Goal: Transaction & Acquisition: Download file/media

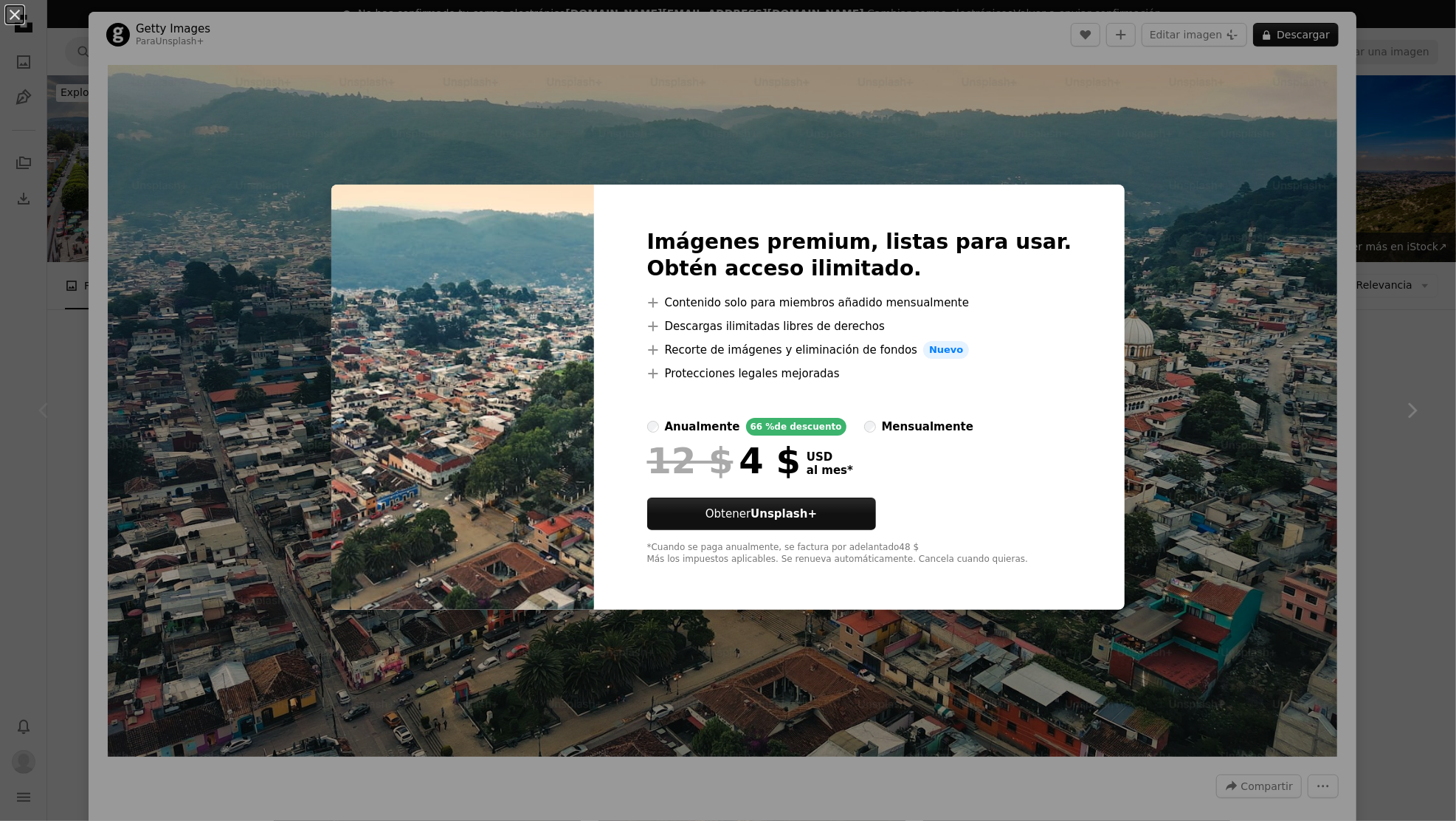
click at [1275, 146] on div "An X shape Imágenes premium, listas para usar. Obtén acceso ilimitado. A plus s…" at bounding box center [728, 410] width 1456 height 821
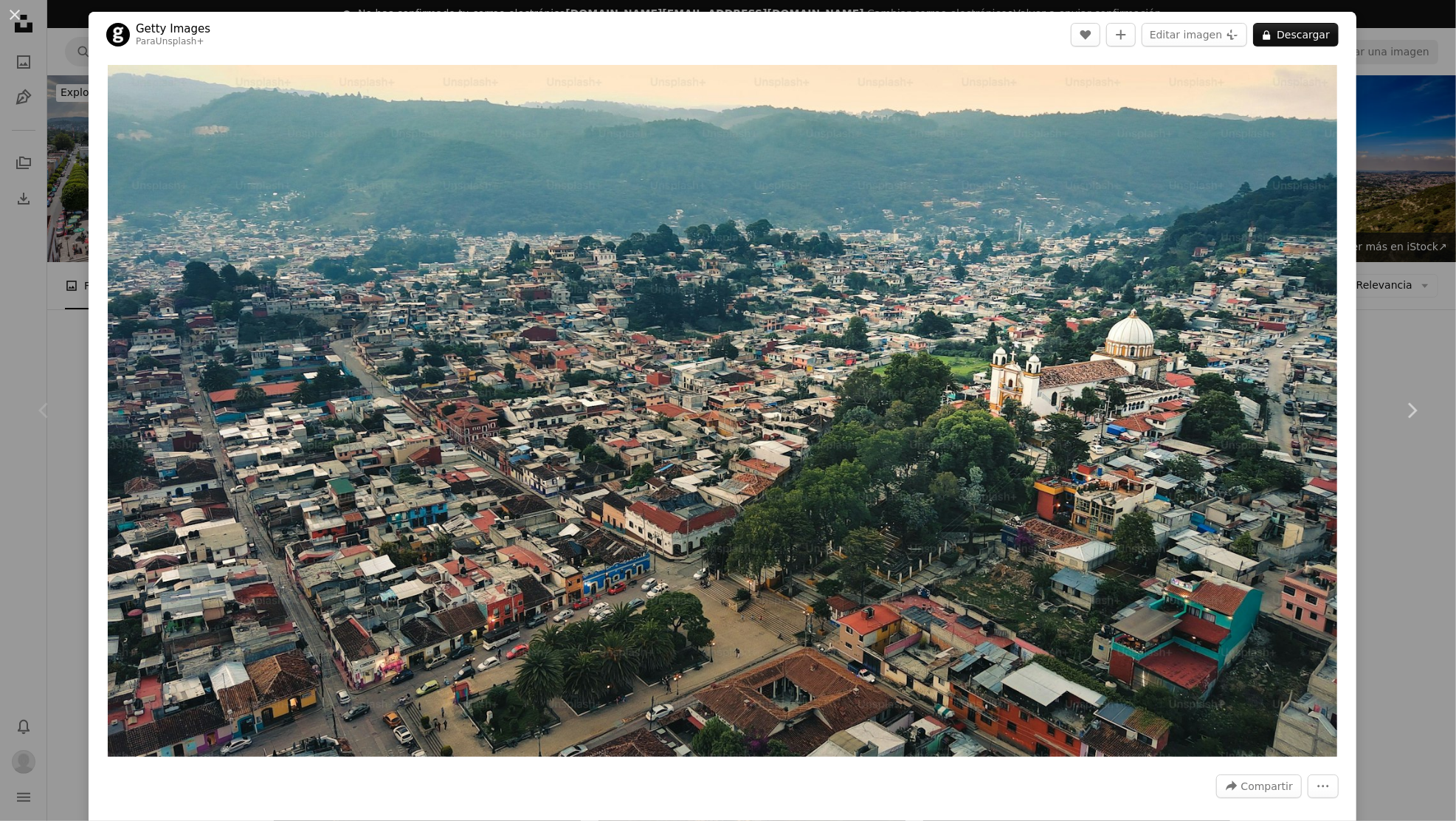
click at [1425, 110] on div "An X shape Chevron left Chevron right Getty Images Para Unsplash+ A heart A plu…" at bounding box center [728, 410] width 1456 height 821
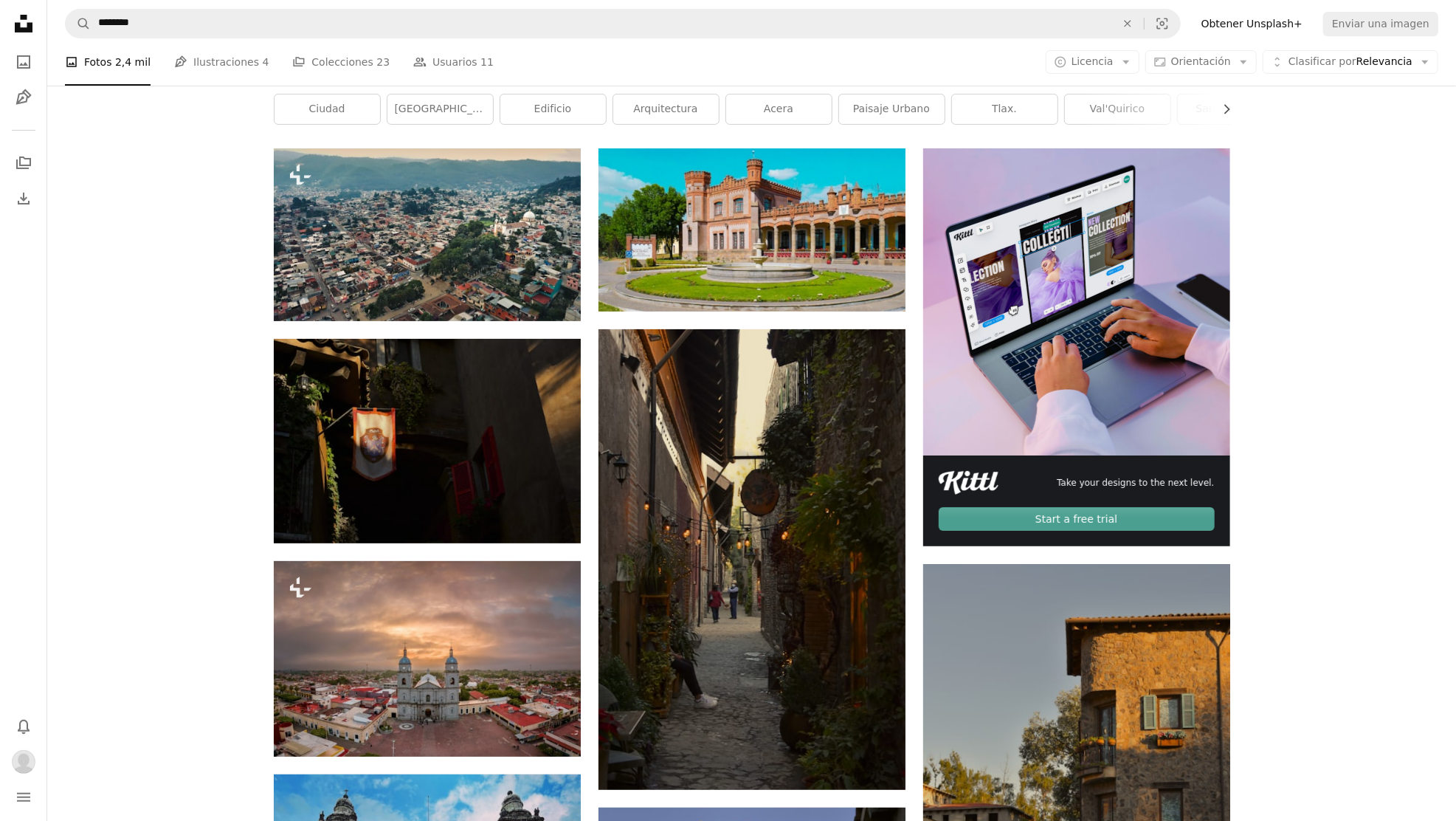
scroll to position [281, 0]
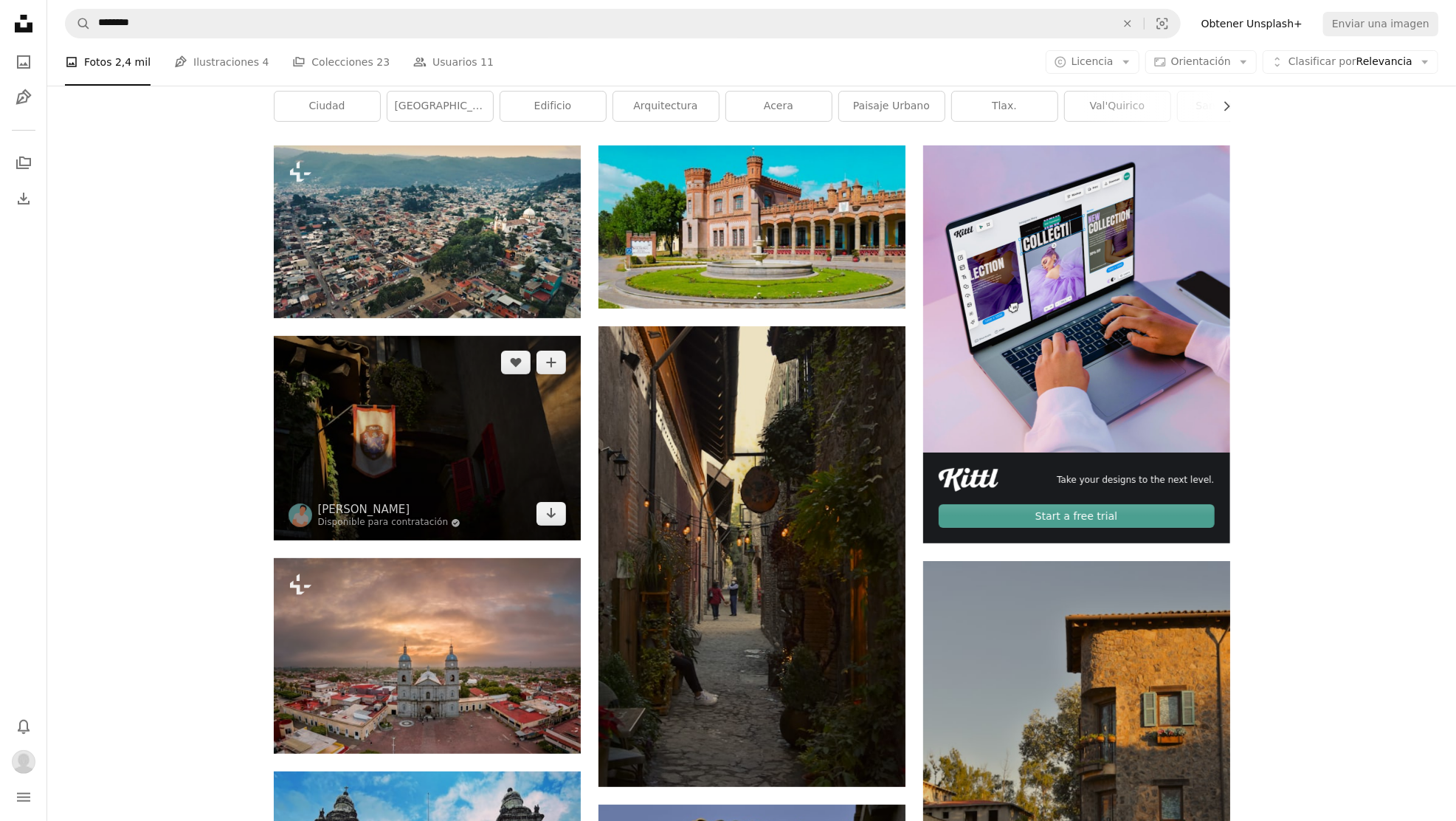
click at [484, 442] on img at bounding box center [427, 437] width 307 height 205
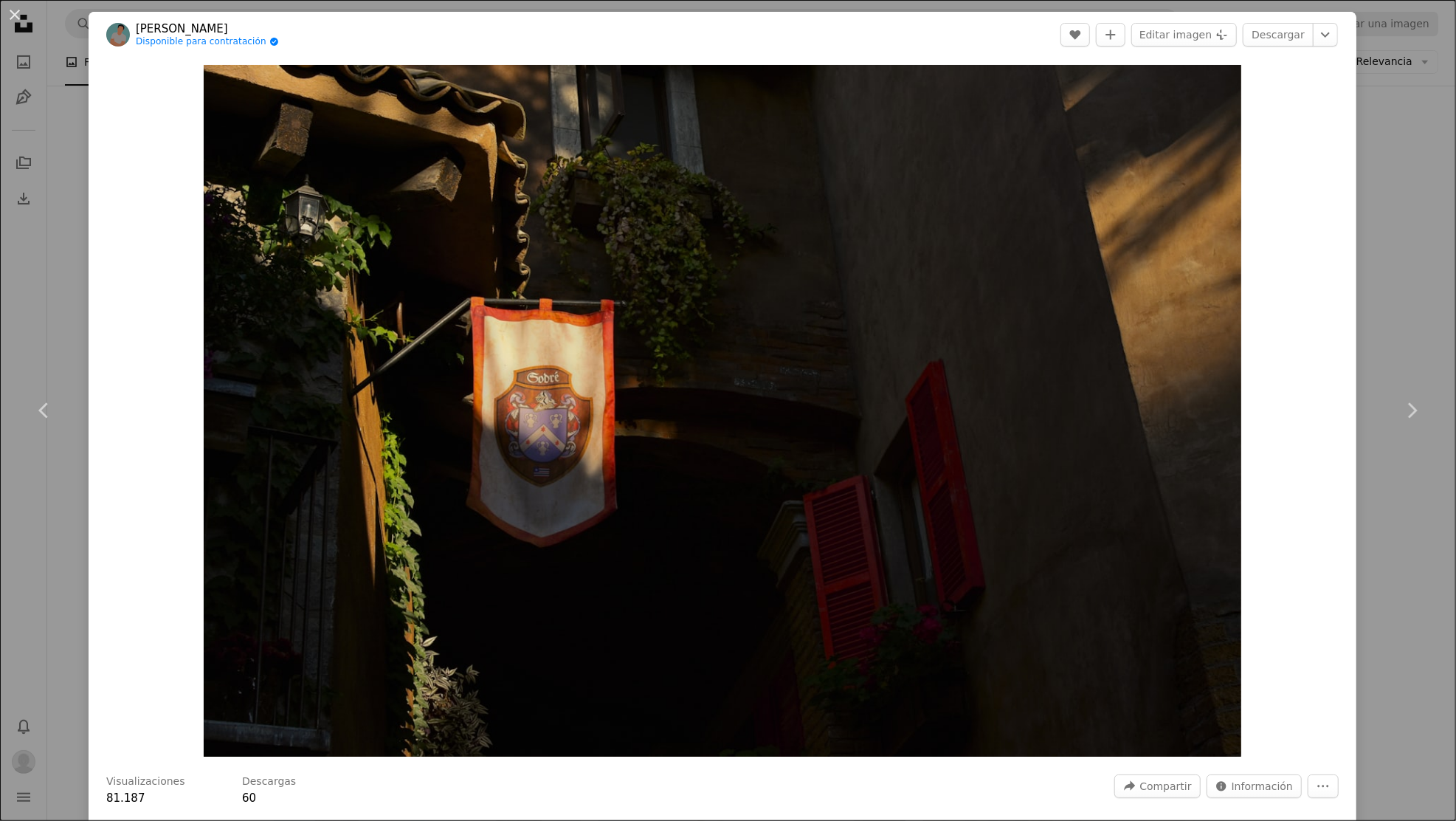
click at [1424, 131] on div "An X shape Chevron left Chevron right [PERSON_NAME] Disponible para contratació…" at bounding box center [728, 410] width 1456 height 821
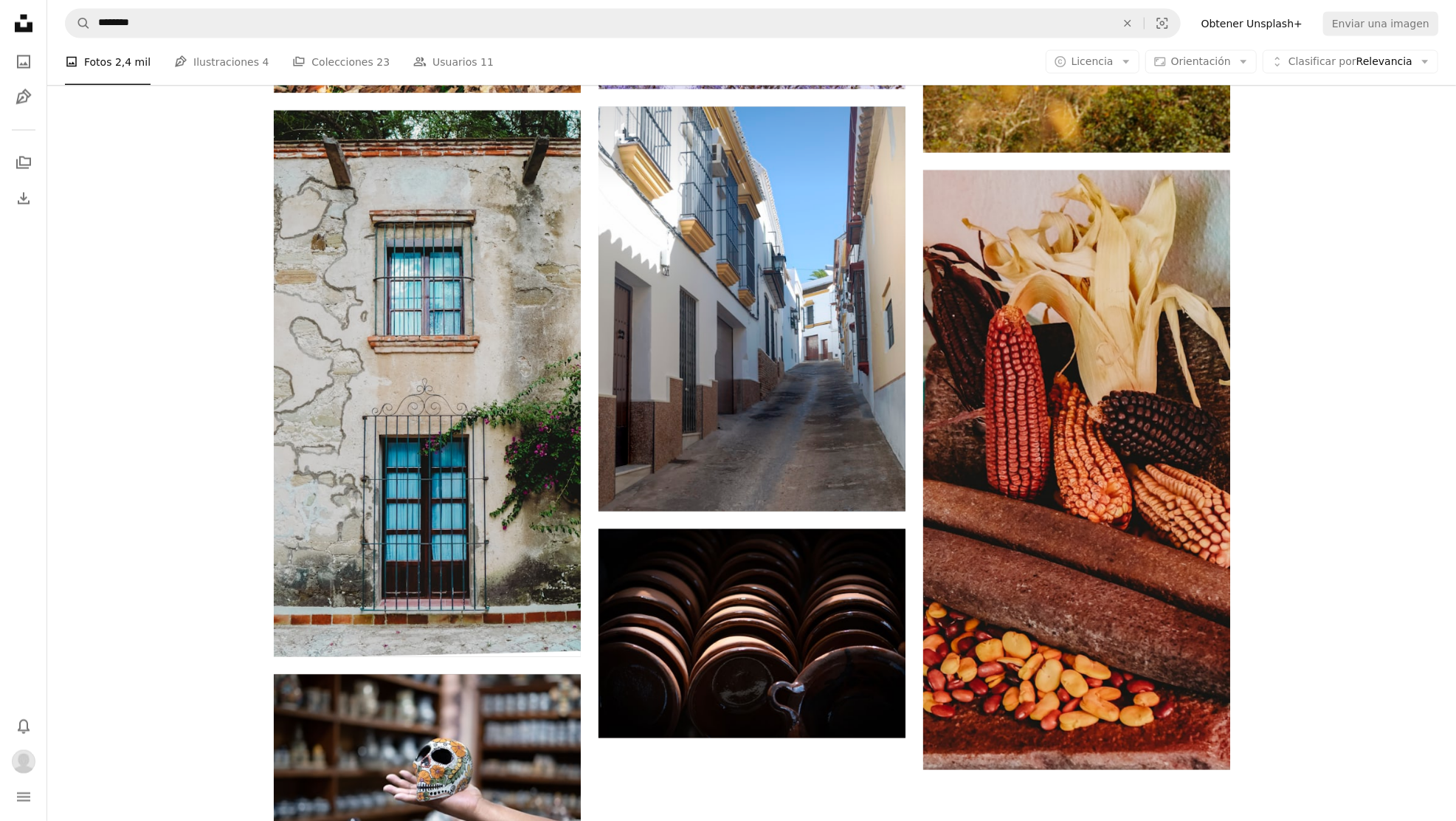
scroll to position [2099, 0]
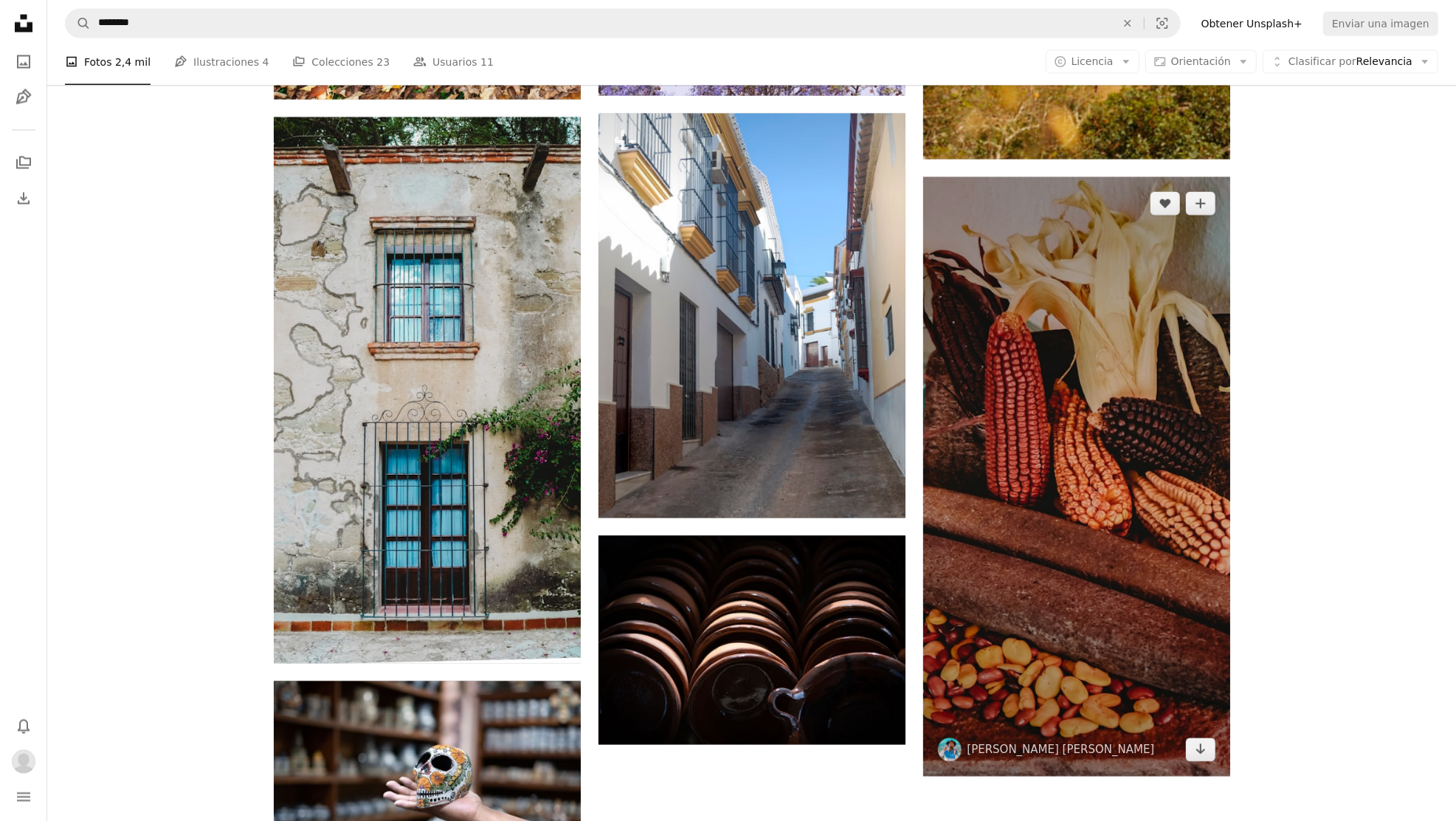
click at [1154, 298] on img at bounding box center [1077, 477] width 307 height 599
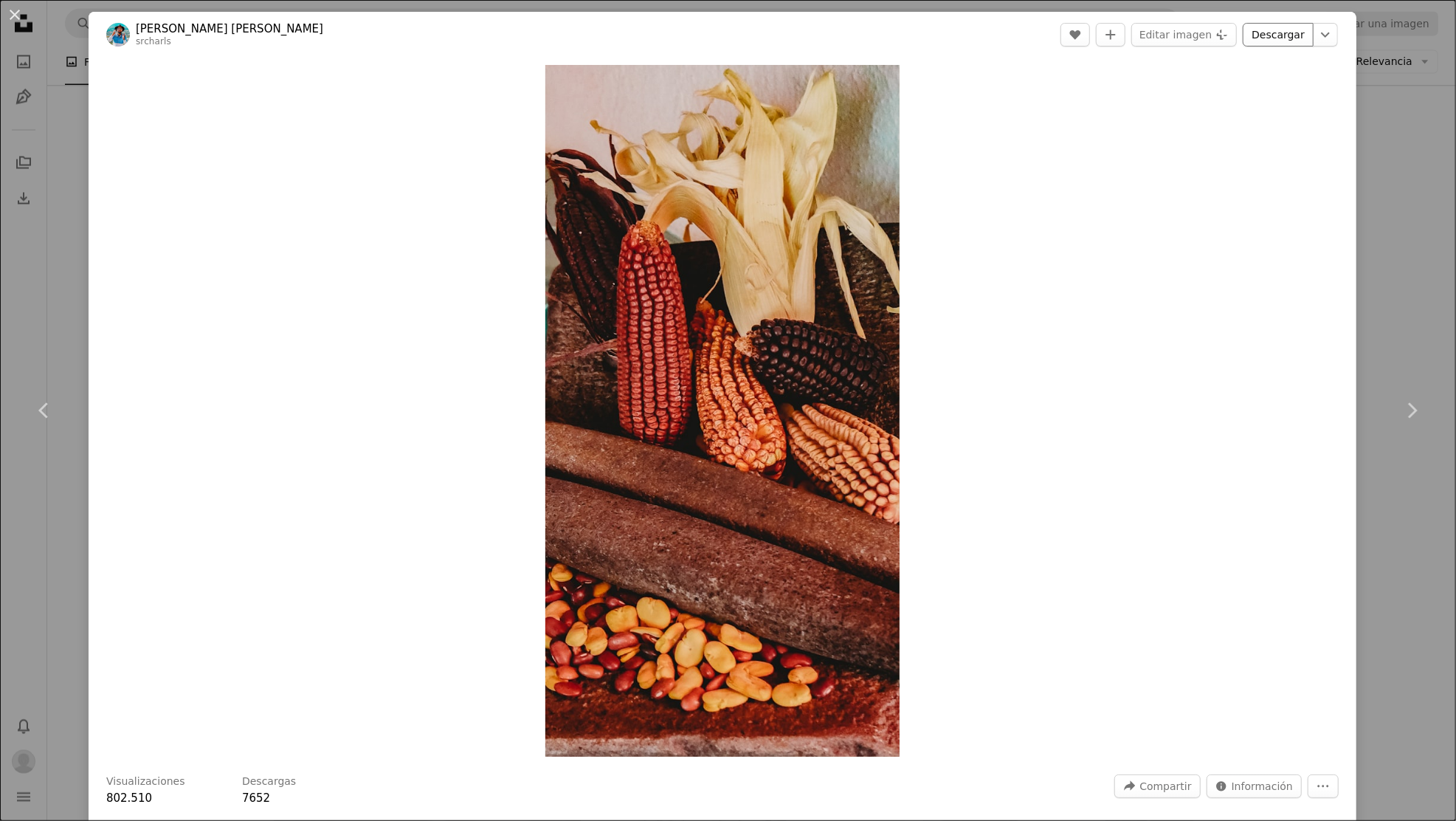
click at [1309, 37] on link "Descargar" at bounding box center [1278, 35] width 71 height 24
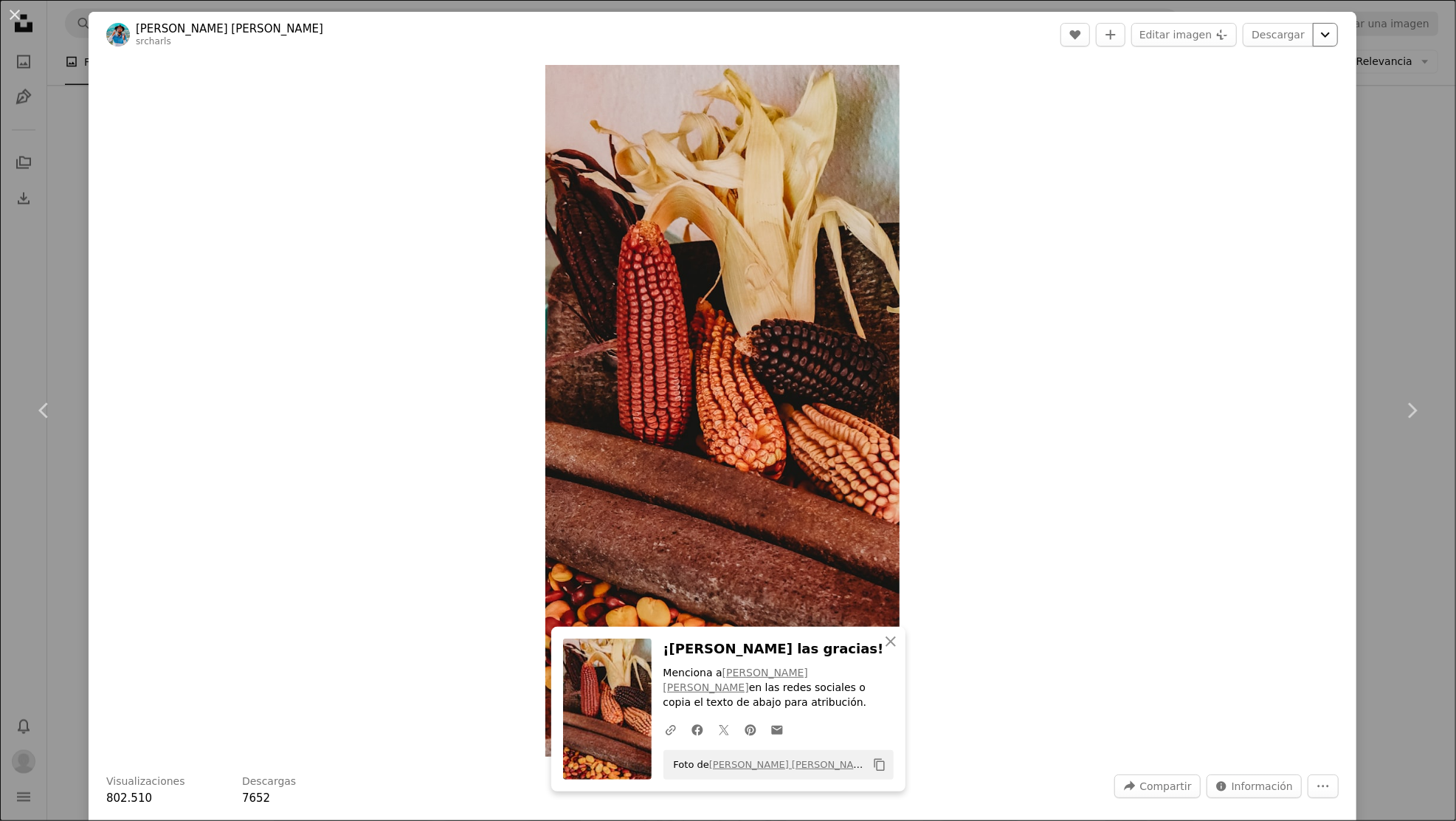
click at [1337, 39] on icon "Chevron down" at bounding box center [1326, 34] width 24 height 18
click at [1299, 108] on span "( 1687 x 3293 )" at bounding box center [1318, 110] width 73 height 12
click at [894, 646] on icon "button" at bounding box center [891, 641] width 10 height 10
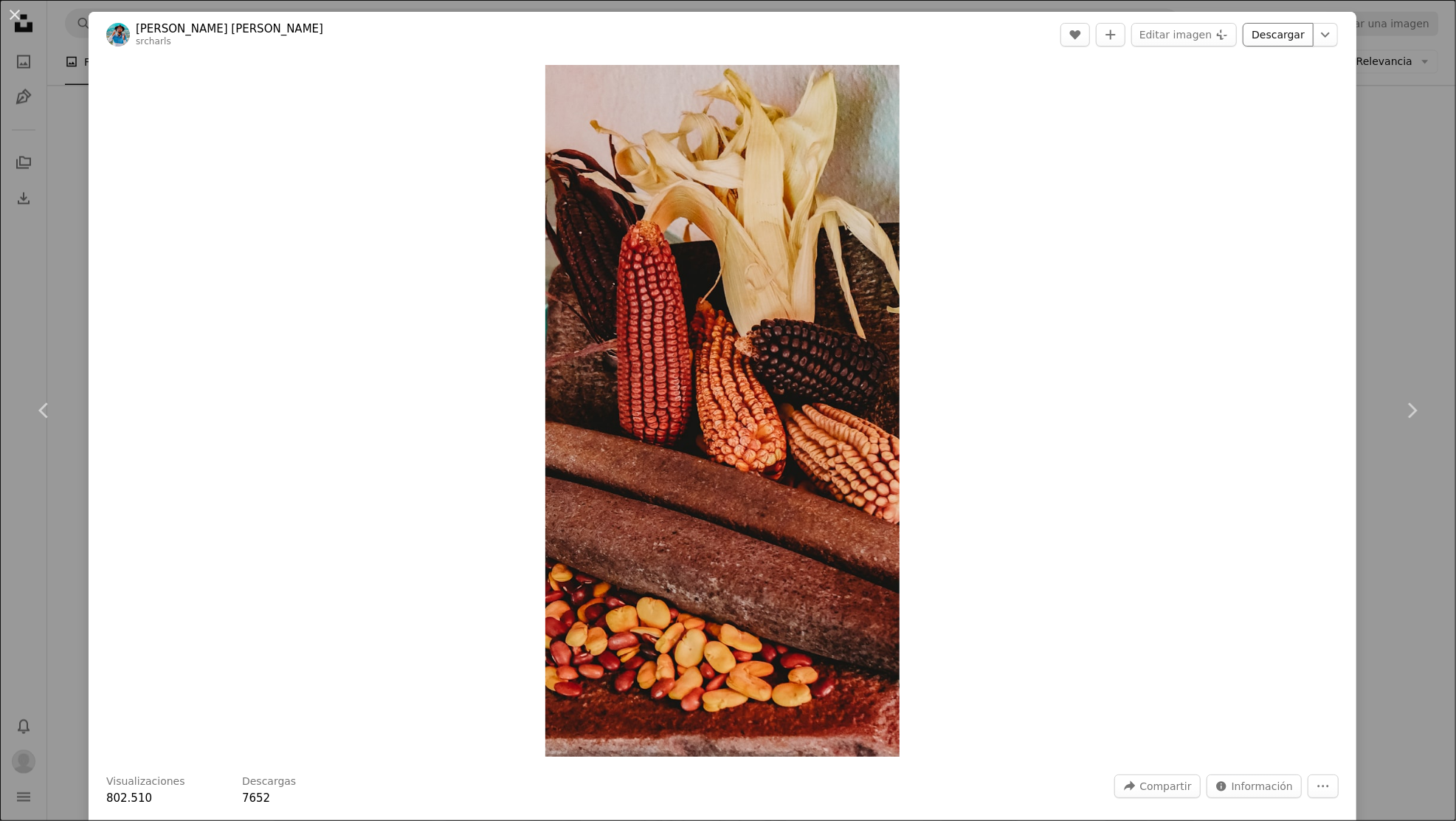
click at [1288, 40] on link "Descargar" at bounding box center [1278, 35] width 71 height 24
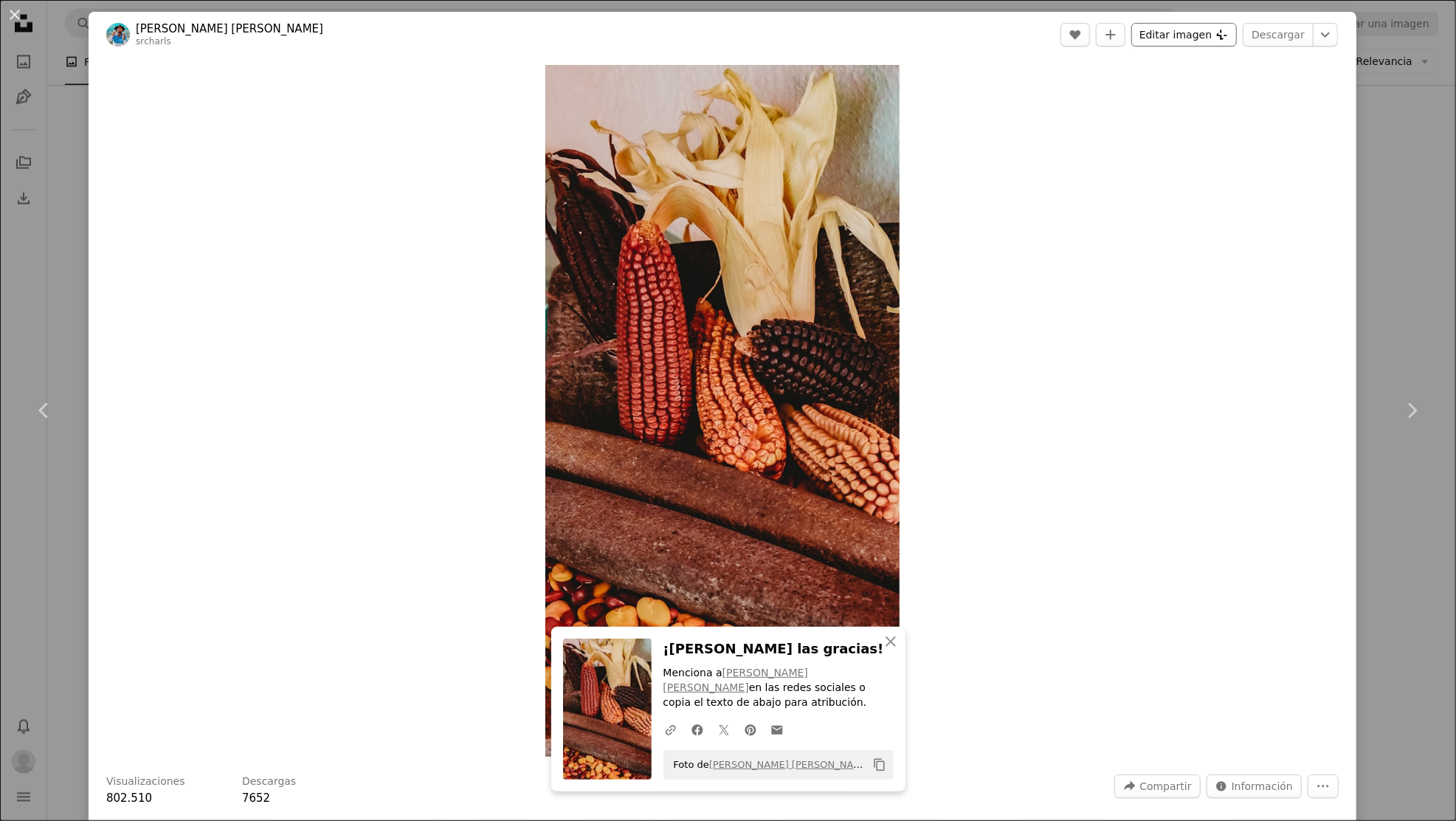
click at [1213, 27] on button "Editar imagen Plus sign for Unsplash+" at bounding box center [1184, 35] width 105 height 24
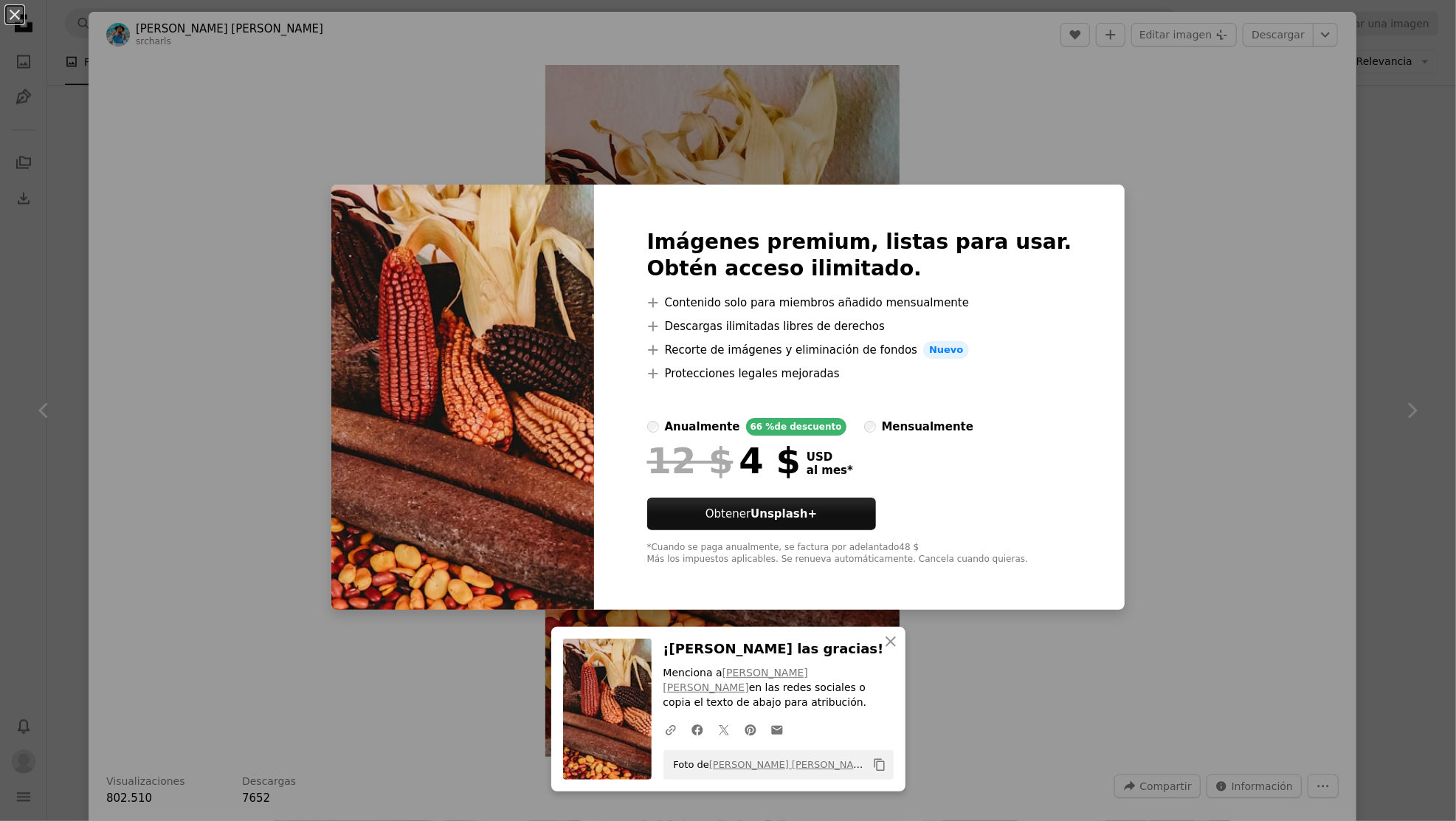
click at [1212, 210] on div "An X shape Imágenes premium, listas para usar. Obtén acceso ilimitado. A plus s…" at bounding box center [728, 410] width 1456 height 821
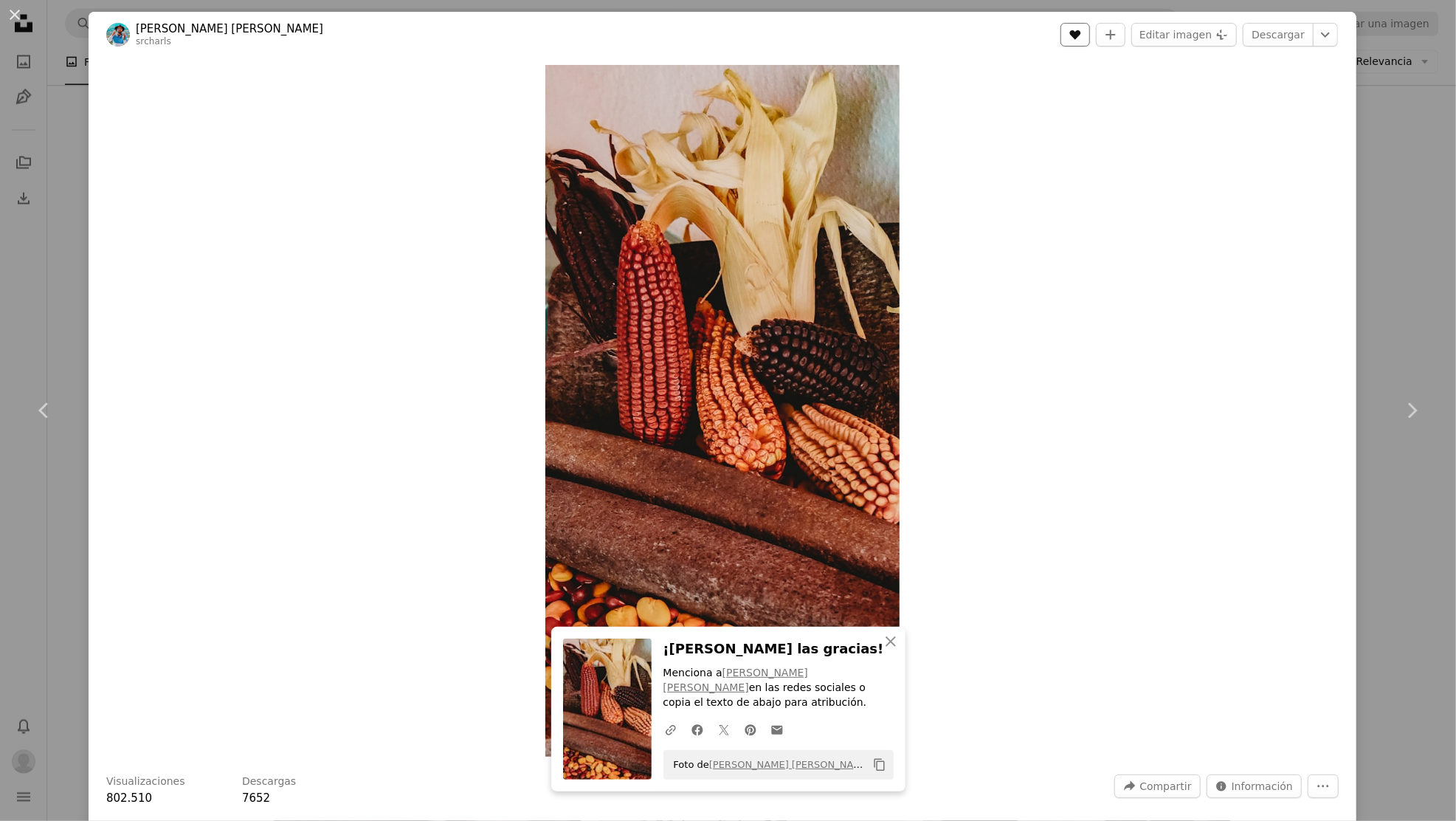
click at [1090, 24] on button "A heart" at bounding box center [1075, 35] width 29 height 24
click at [1337, 40] on icon "Chevron down" at bounding box center [1326, 34] width 24 height 18
click at [1287, 120] on link "Tamaño original ( 1687 x 3293 )" at bounding box center [1275, 110] width 170 height 27
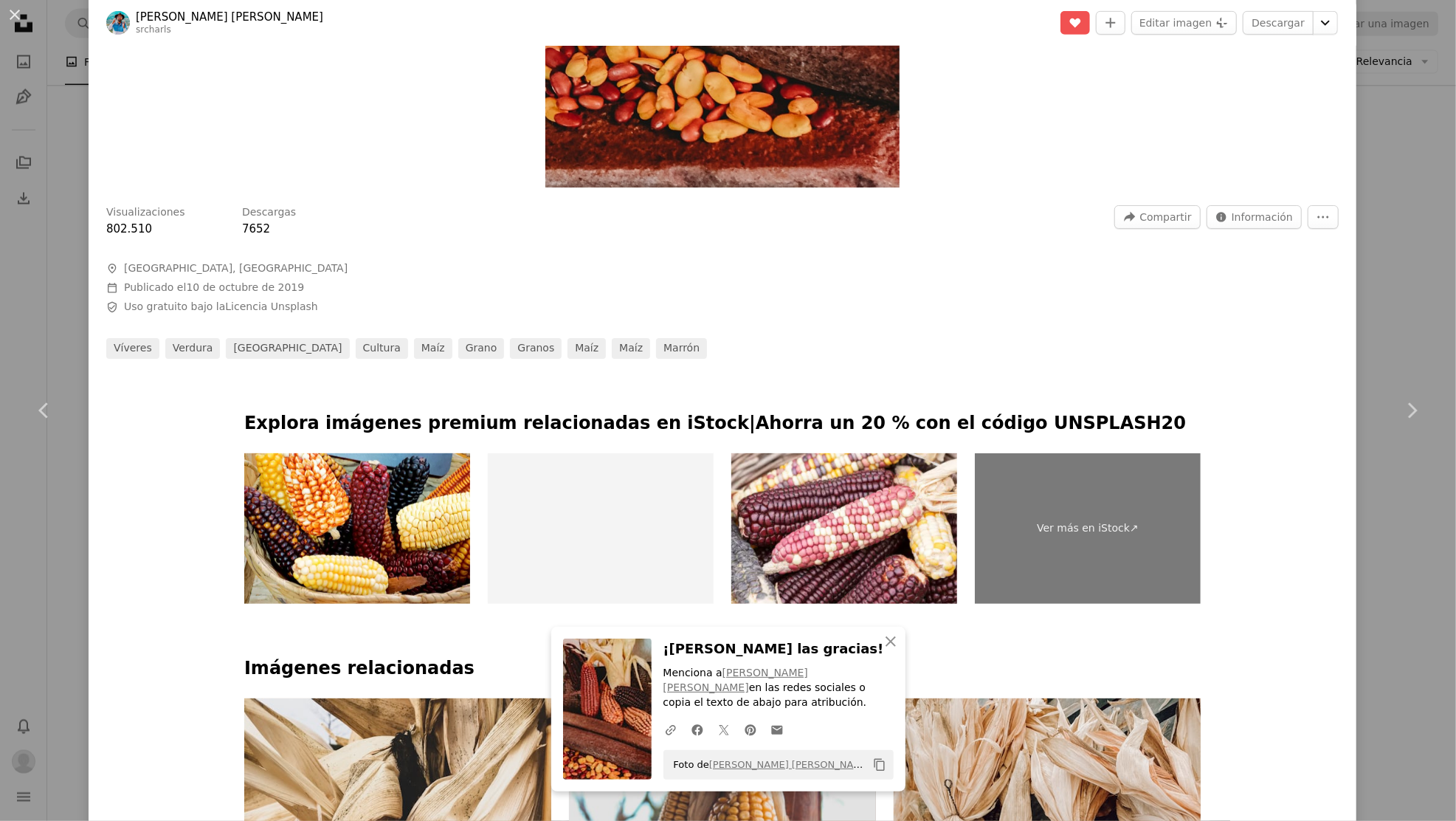
scroll to position [570, 0]
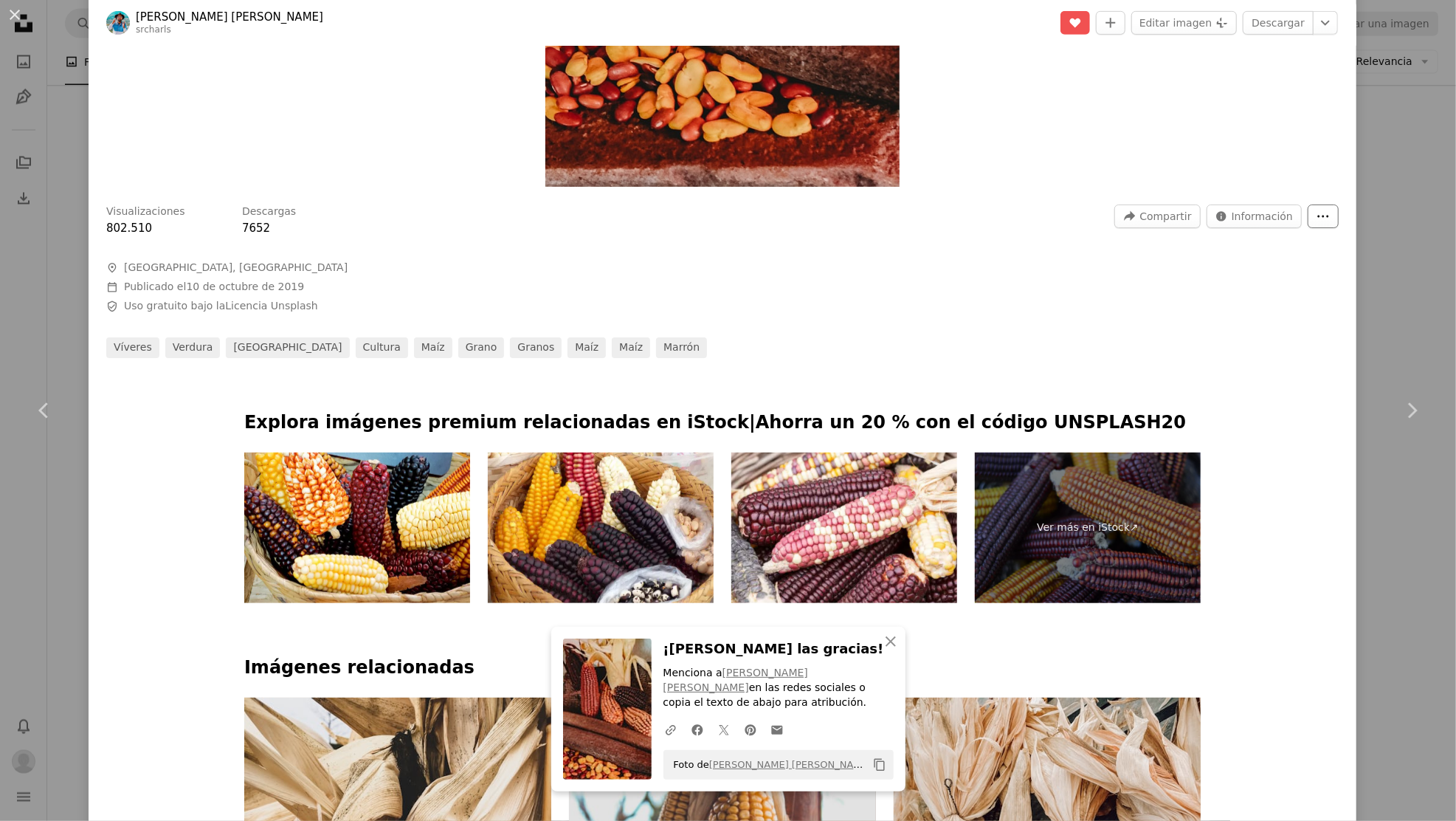
click at [1339, 228] on button "More Actions" at bounding box center [1323, 217] width 31 height 24
click at [1309, 171] on dialog "An X shape Chevron left Chevron right [PERSON_NAME] [PERSON_NAME] srcharls A he…" at bounding box center [728, 410] width 1456 height 821
click at [1420, 140] on div "An X shape Chevron left Chevron right [PERSON_NAME] [PERSON_NAME] srcharls A he…" at bounding box center [728, 410] width 1456 height 821
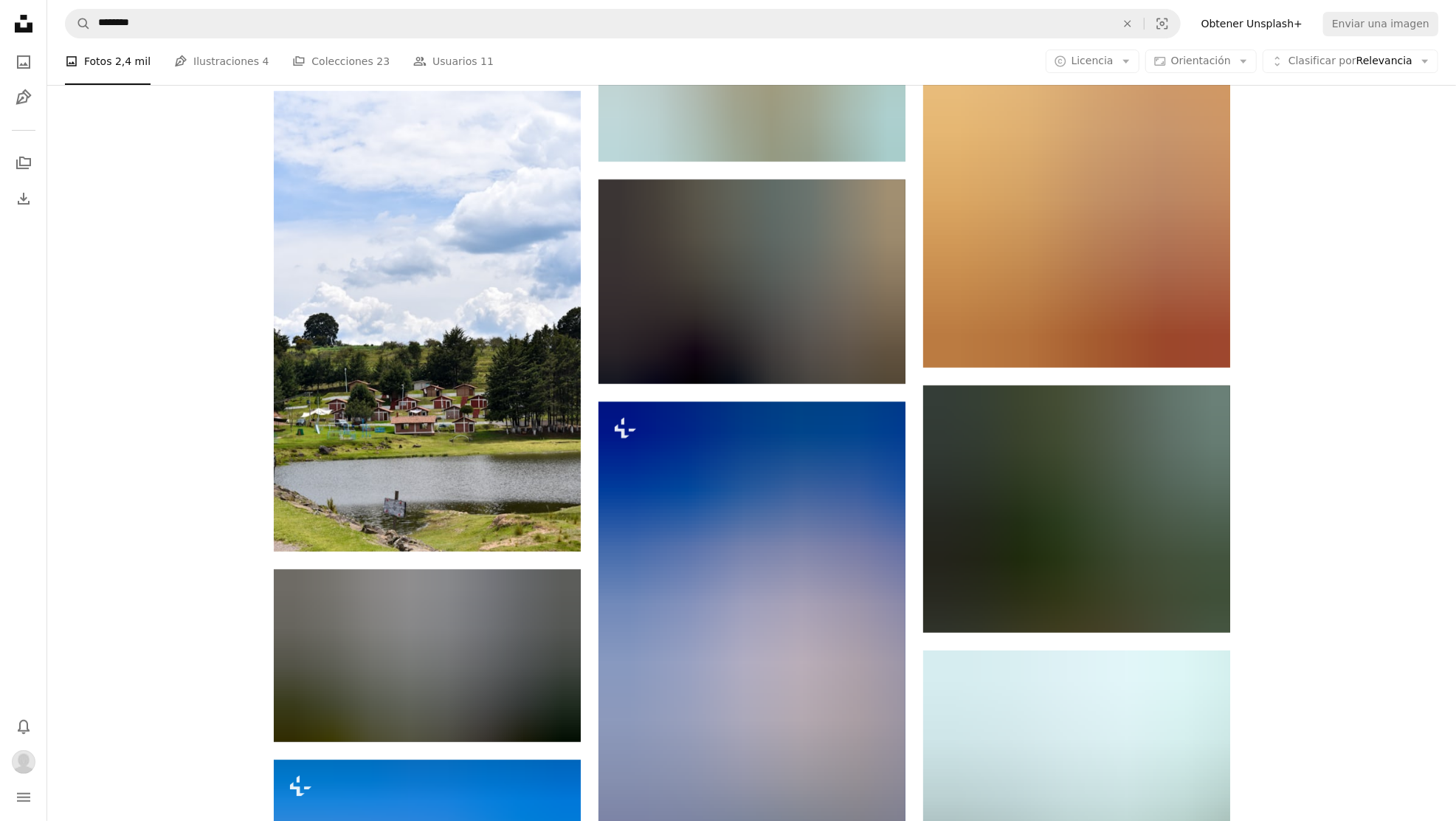
scroll to position [4030, 0]
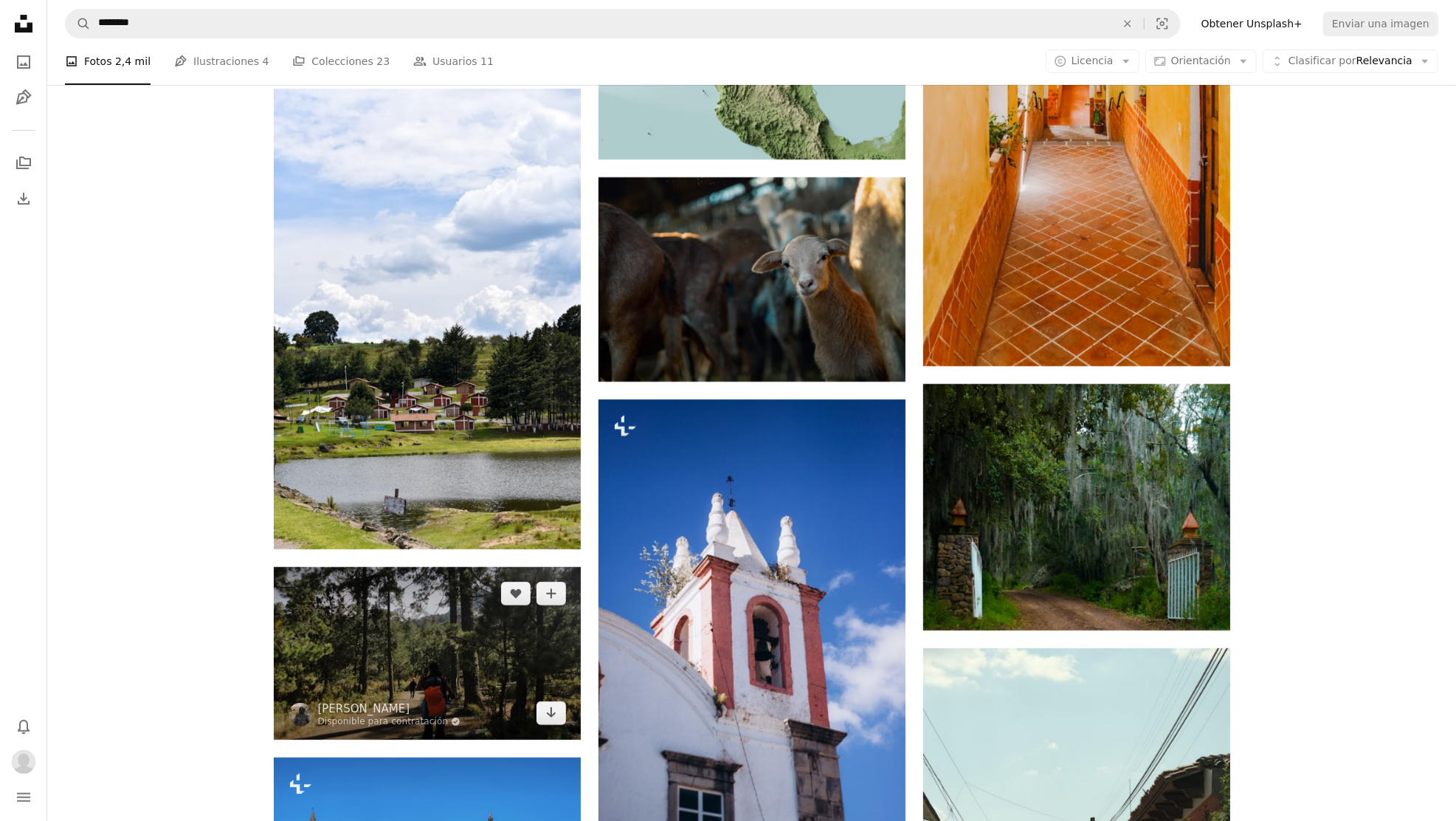
click at [425, 664] on img at bounding box center [427, 653] width 307 height 173
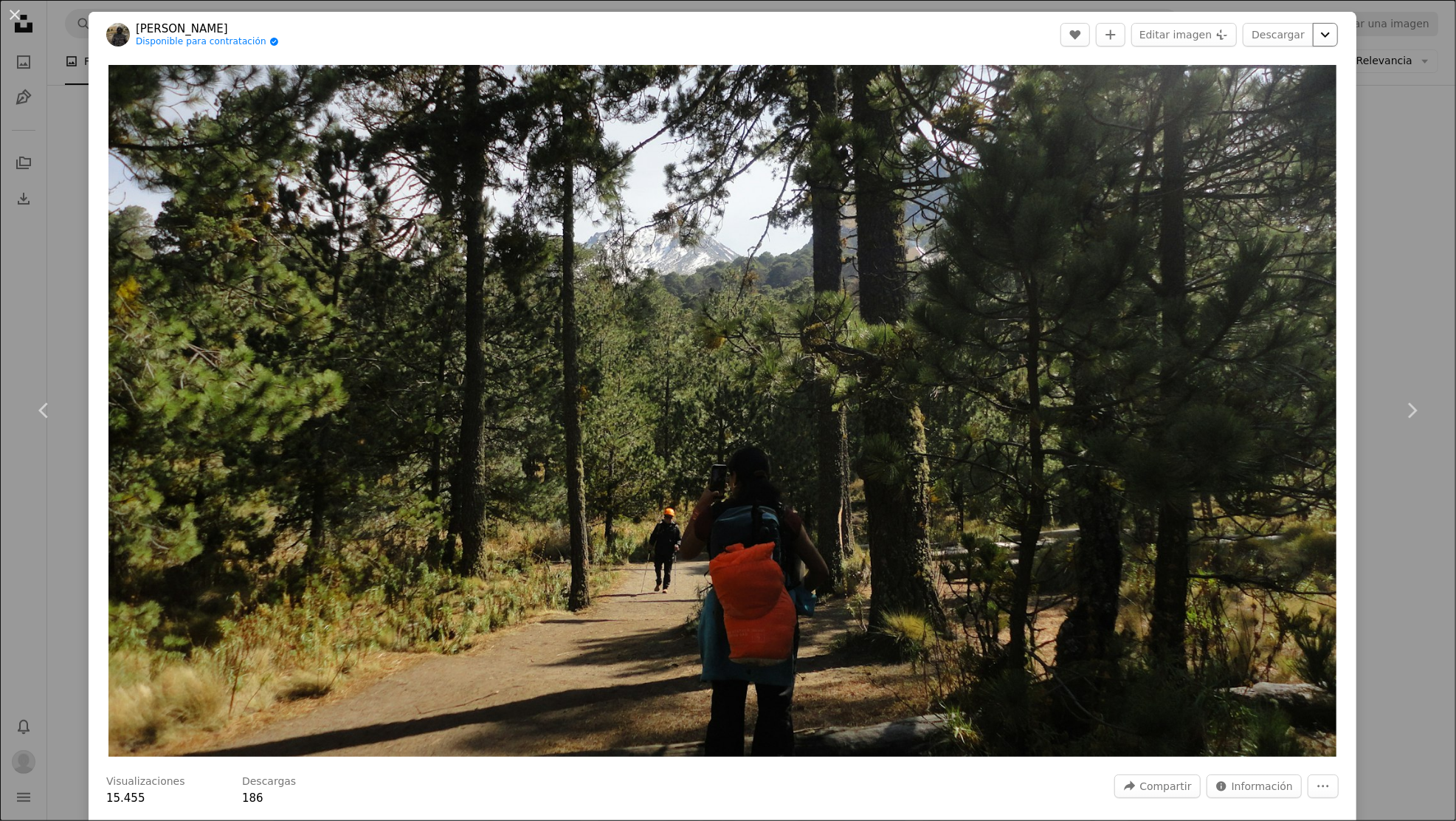
click at [1337, 38] on icon "Chevron down" at bounding box center [1326, 34] width 24 height 18
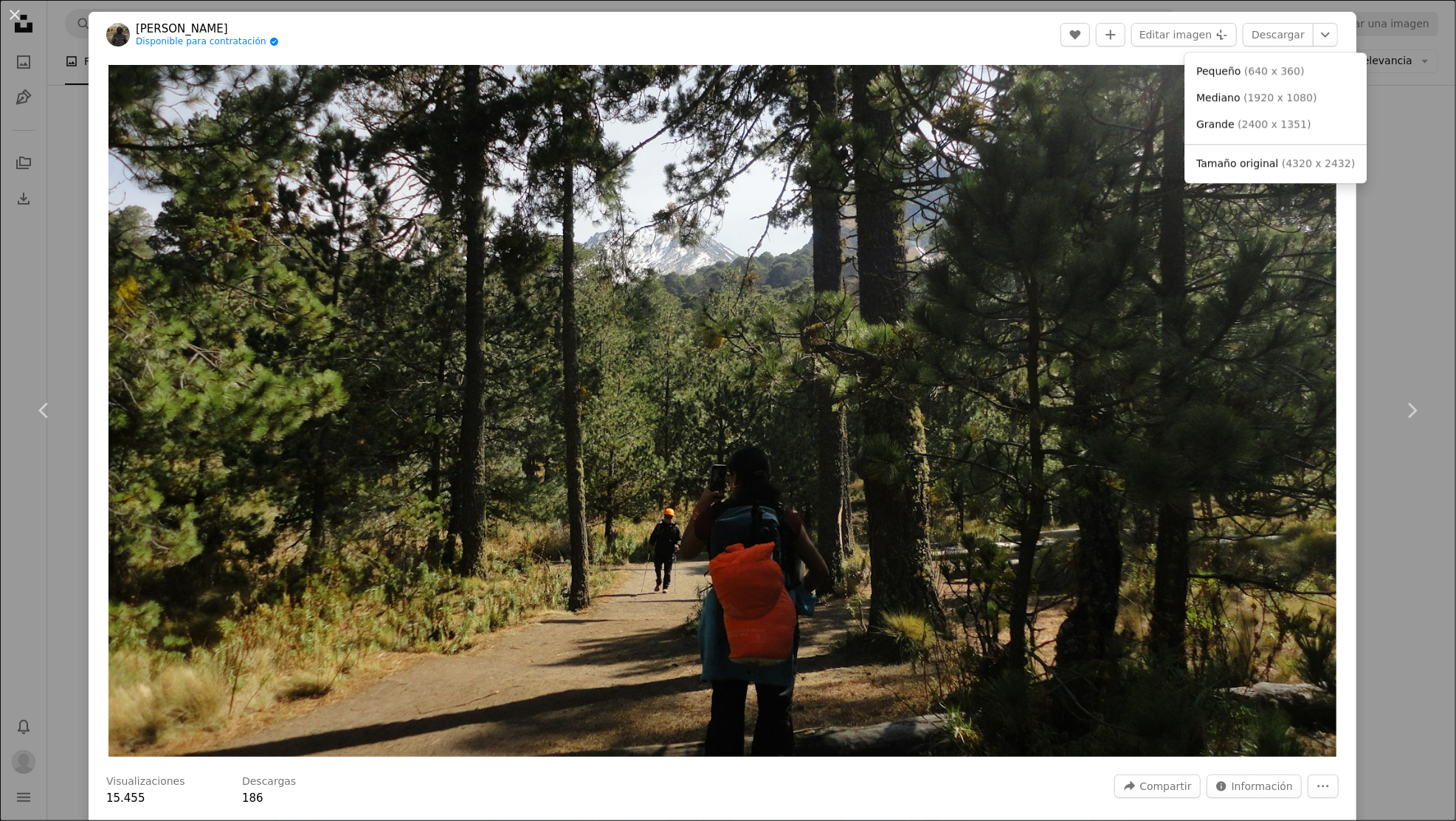
click at [1280, 126] on span "( 2400 x 1351 )" at bounding box center [1274, 124] width 73 height 12
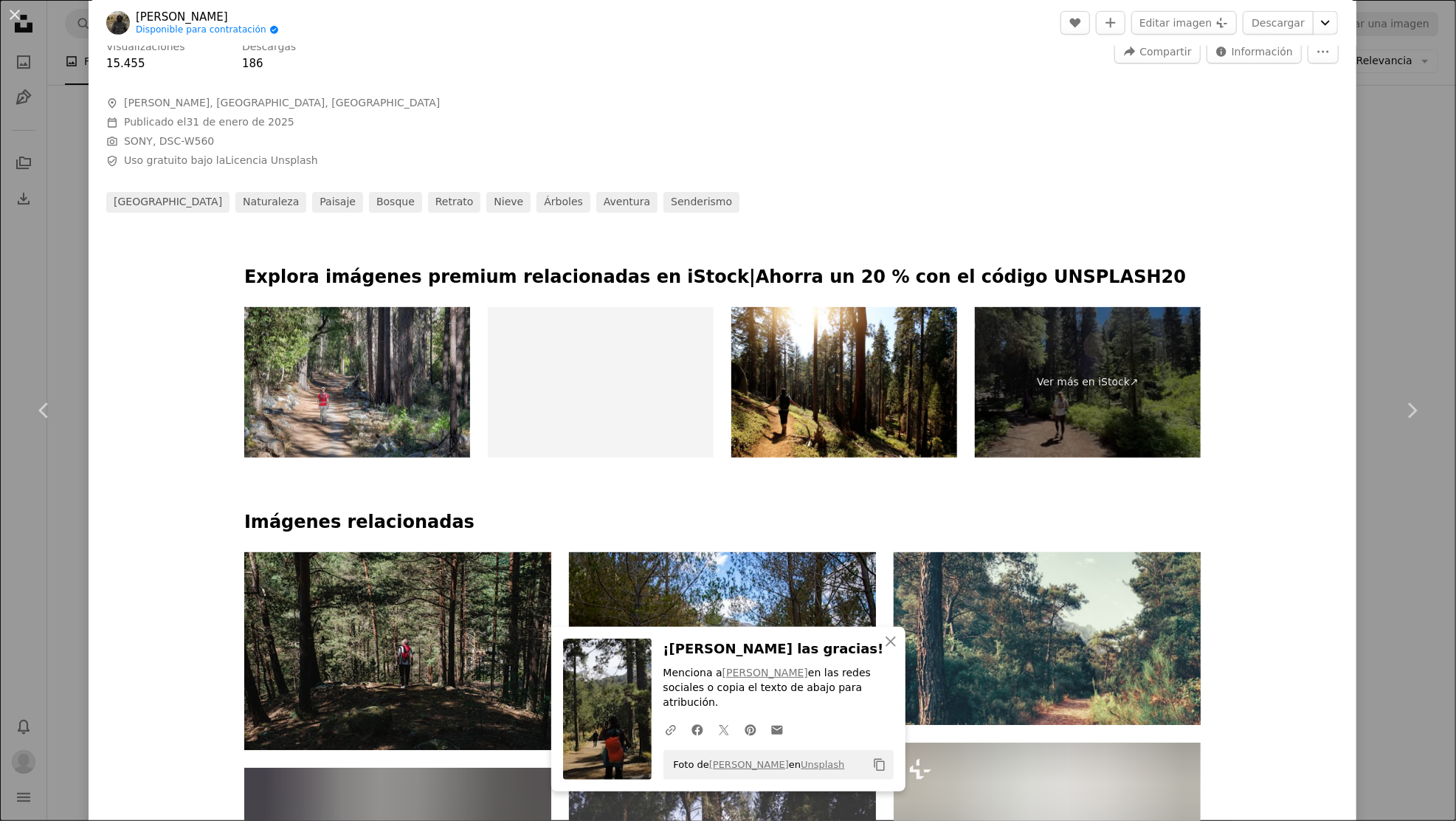
scroll to position [790, 0]
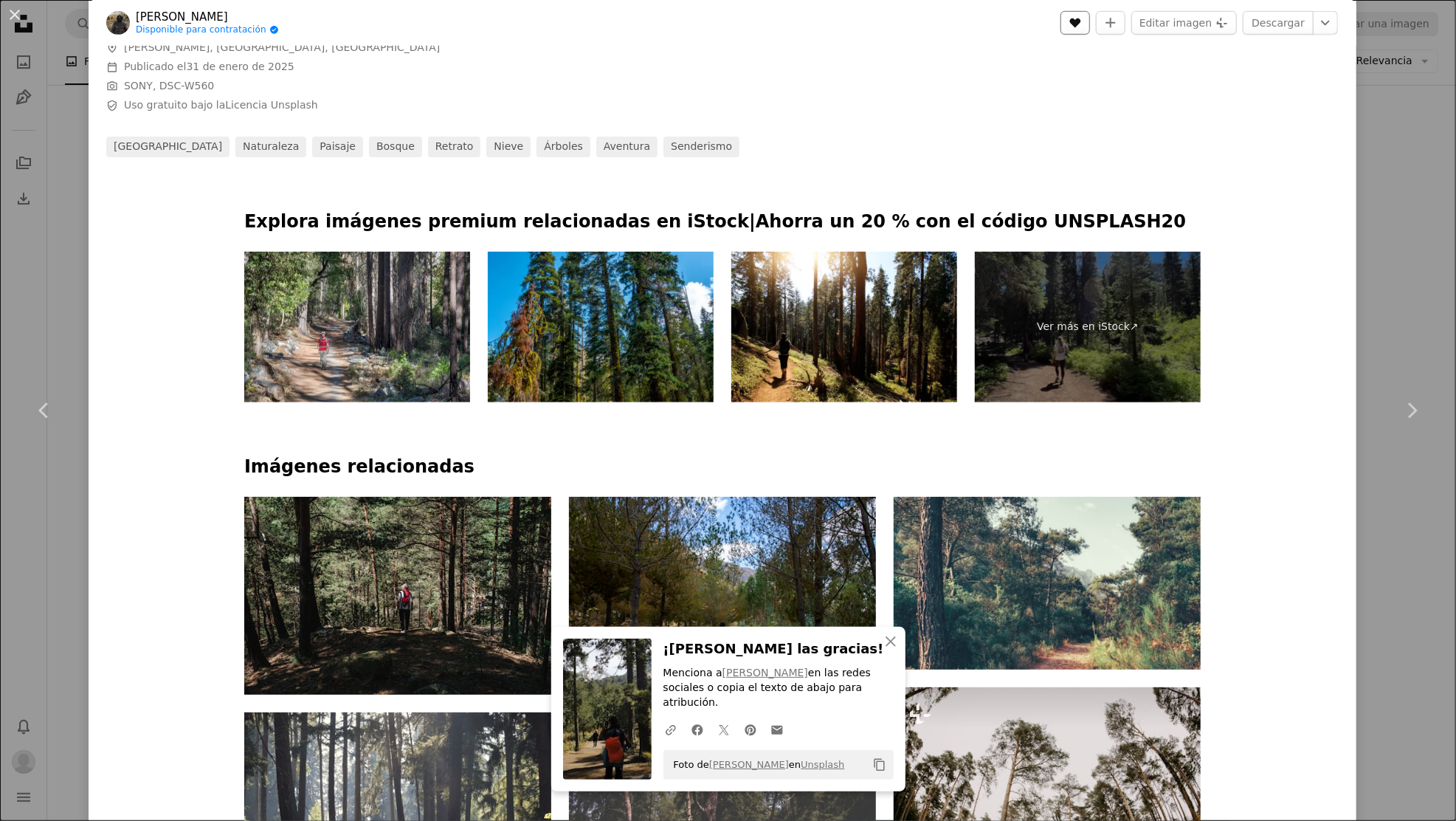
click at [1090, 20] on button "A heart" at bounding box center [1075, 23] width 29 height 24
click at [1418, 157] on div "An X shape Chevron left Chevron right [PERSON_NAME] Disponible para contratació…" at bounding box center [728, 410] width 1456 height 821
